Goal: Complete application form

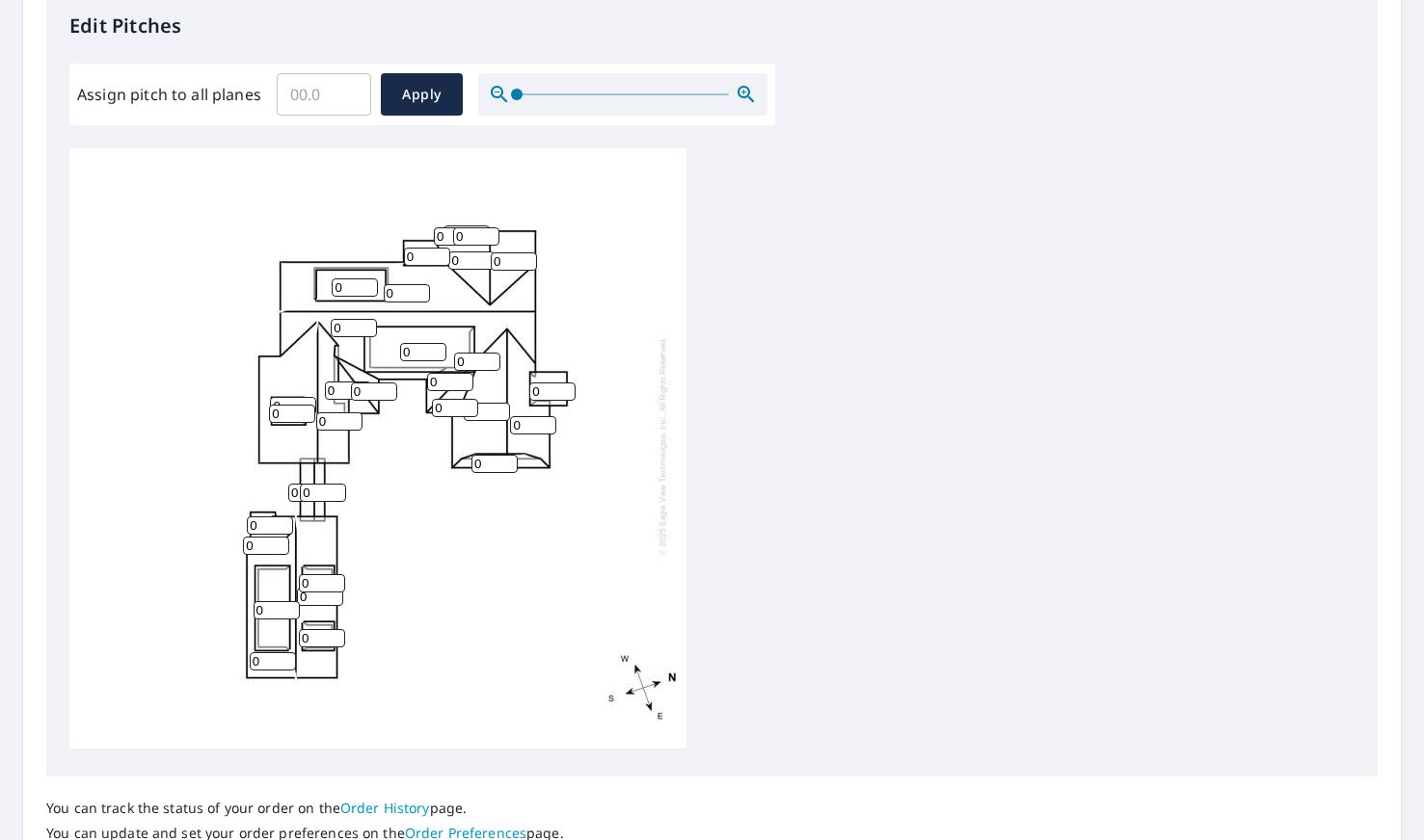
scroll to position [527, 0]
click at [273, 660] on input "0" at bounding box center [273, 663] width 47 height 18
type input "012"
click at [315, 636] on input "0" at bounding box center [322, 639] width 47 height 18
type input "05"
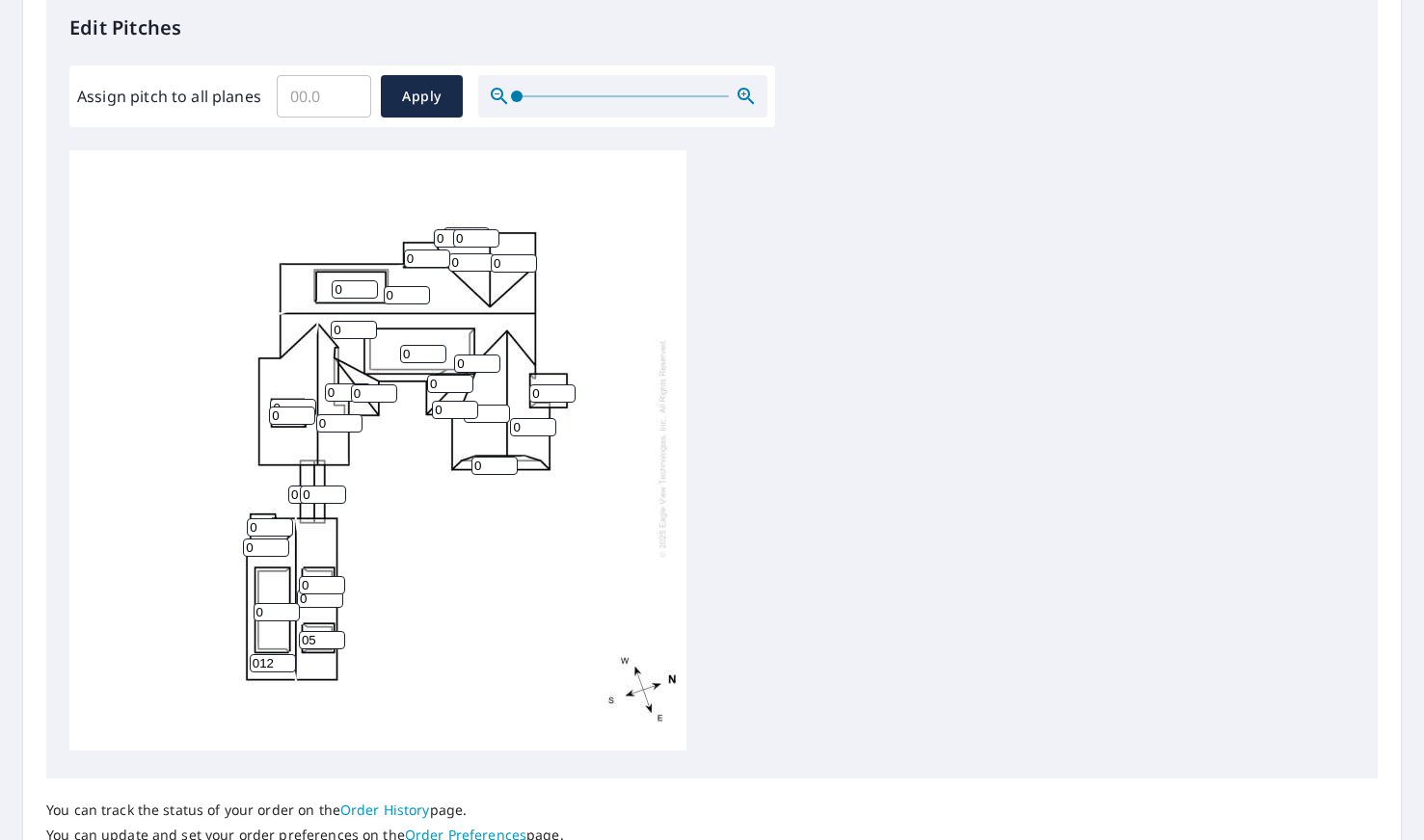
click at [270, 609] on input "0" at bounding box center [277, 612] width 47 height 18
type input "05"
click at [321, 606] on input "0" at bounding box center [320, 599] width 47 height 18
type input "012"
click at [320, 583] on input "0" at bounding box center [322, 585] width 47 height 18
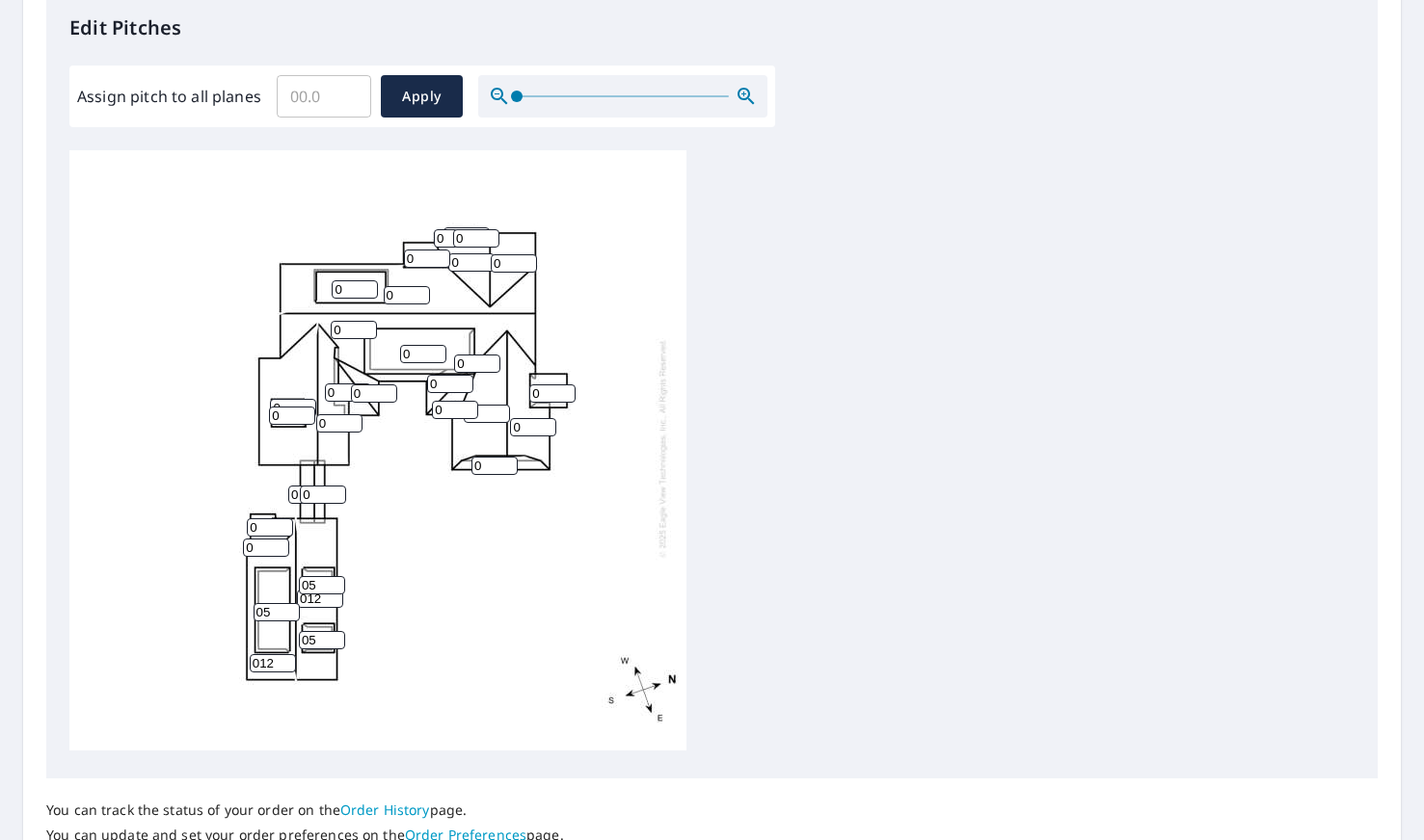
type input "05"
click at [446, 642] on div "0 0 0 012 0 0 012 0 0 05 0 0 0 0 0 0 0 05 0 05 0 0 0 0 0 0 0 0 0 0 0" at bounding box center [378, 448] width 617 height 606
click at [268, 550] on input "0" at bounding box center [267, 547] width 47 height 18
type input "012"
click at [278, 523] on input "1" at bounding box center [270, 527] width 47 height 18
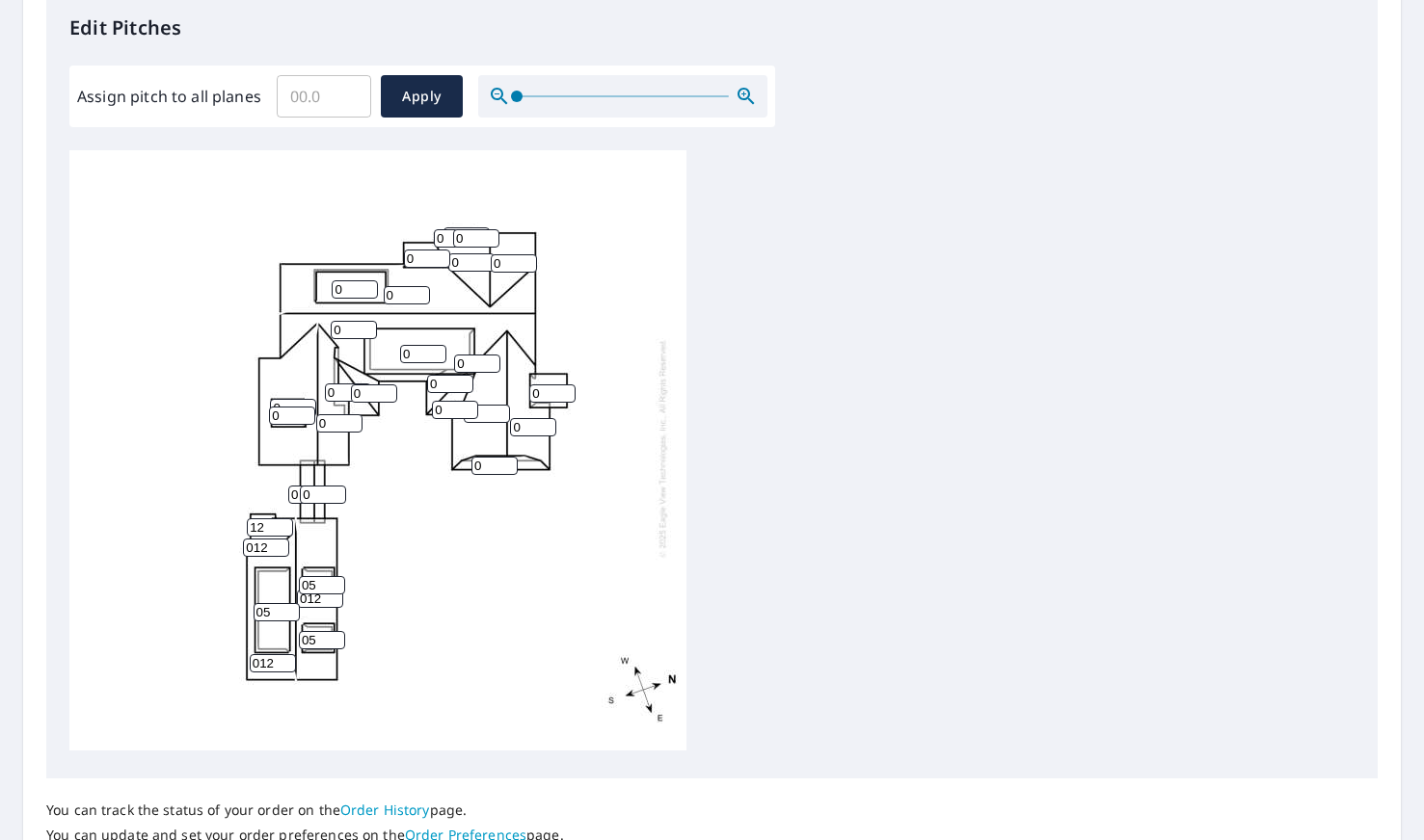
type input "12"
click at [504, 625] on div "0 0 0 012 0 0 012 0 0 05 0 0 0 0 0 0 0 05 0 05 0 0 0 0 0 12 012 0 0 0 0" at bounding box center [378, 448] width 617 height 606
click at [296, 492] on input "0" at bounding box center [311, 494] width 47 height 18
type input "012"
click at [321, 493] on input "0" at bounding box center [323, 494] width 47 height 18
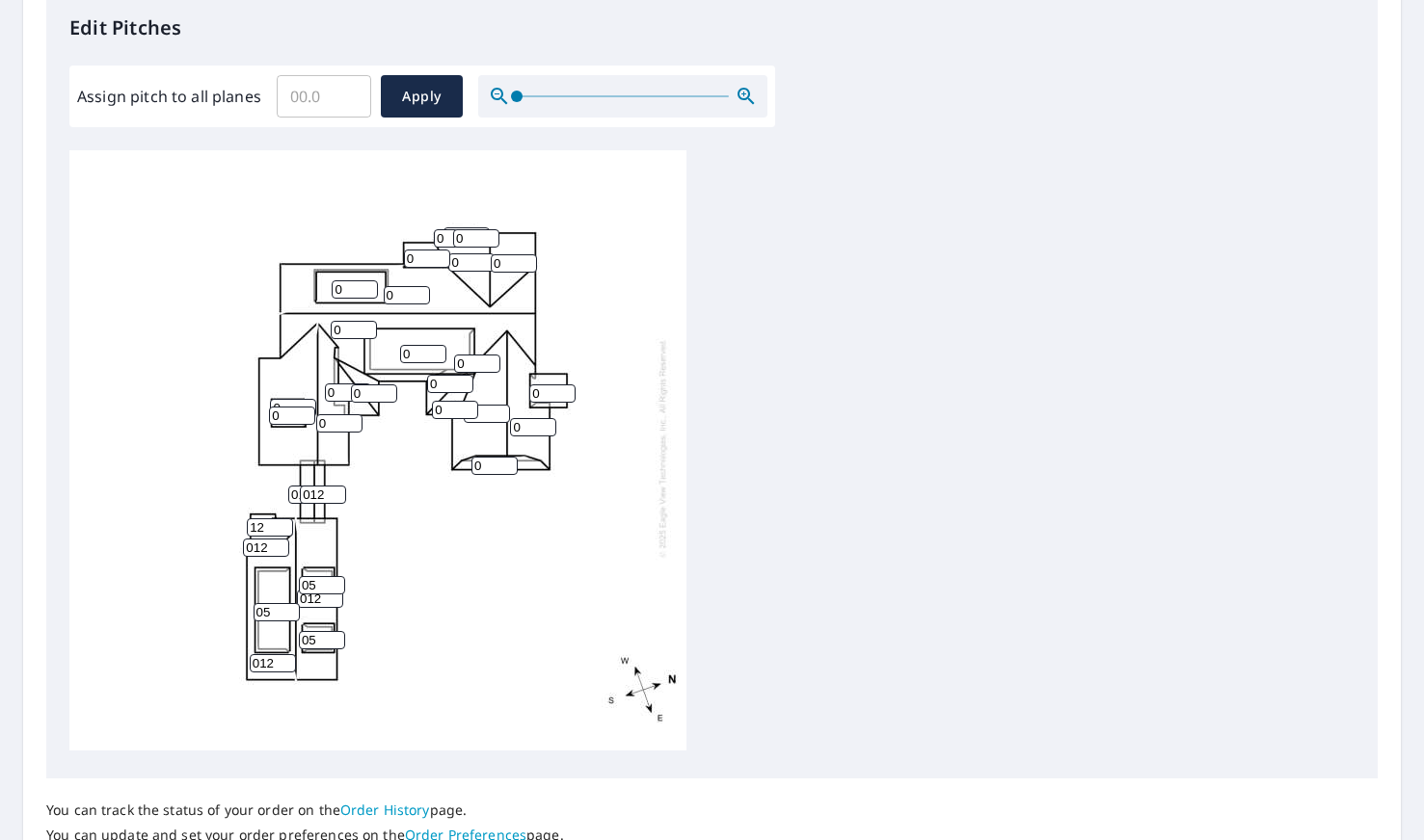
type input "012"
click at [297, 496] on input "012" at bounding box center [311, 494] width 47 height 18
type input "1"
type input "12"
click at [451, 583] on div "0 0 0 012 0 0 012 0 0 05 0 0 0 0 0 0 0 05 0 05 0 12 0 0 012 12 012 0 0 0 0" at bounding box center [378, 448] width 617 height 606
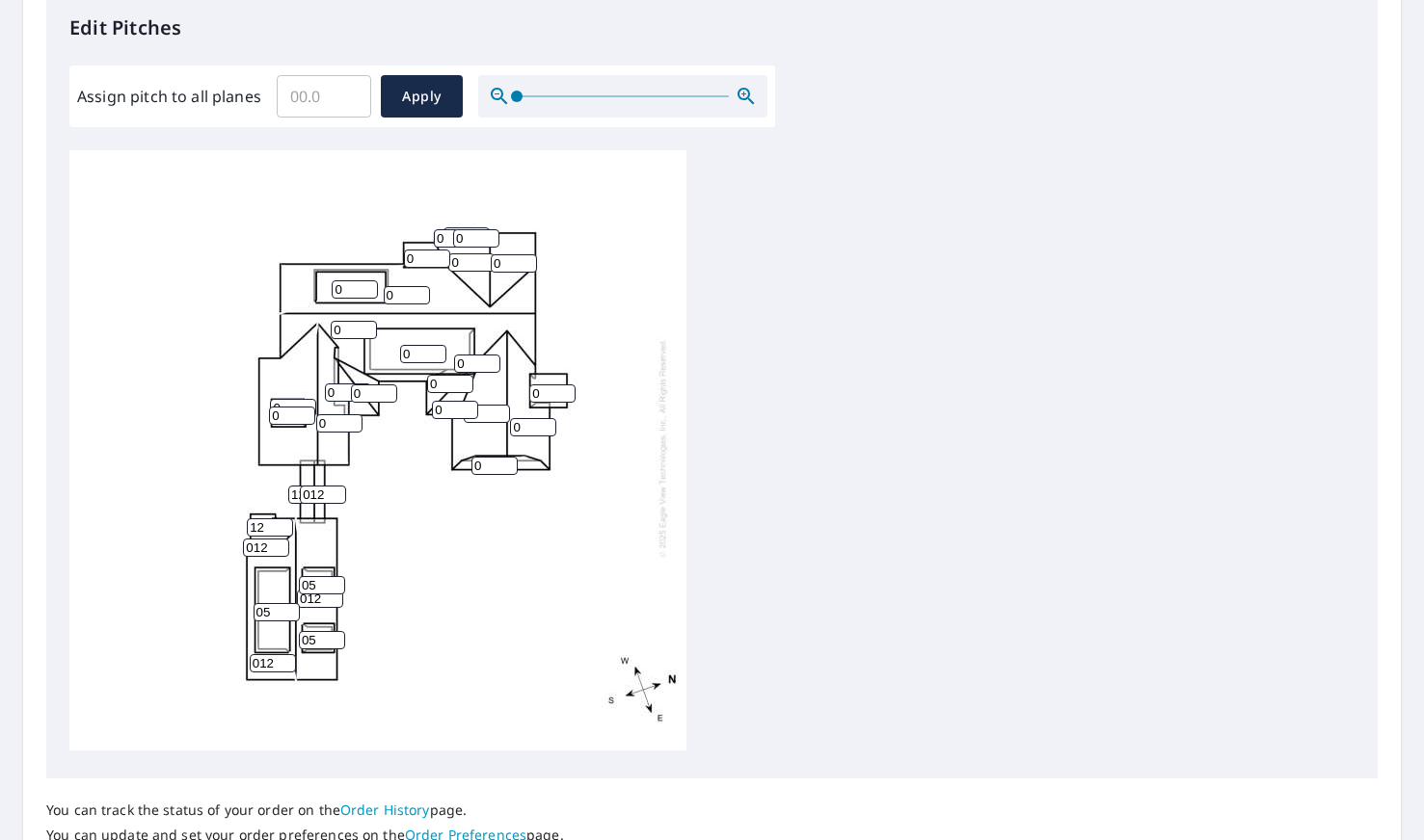
scroll to position [4, 0]
